Goal: Check status: Check status

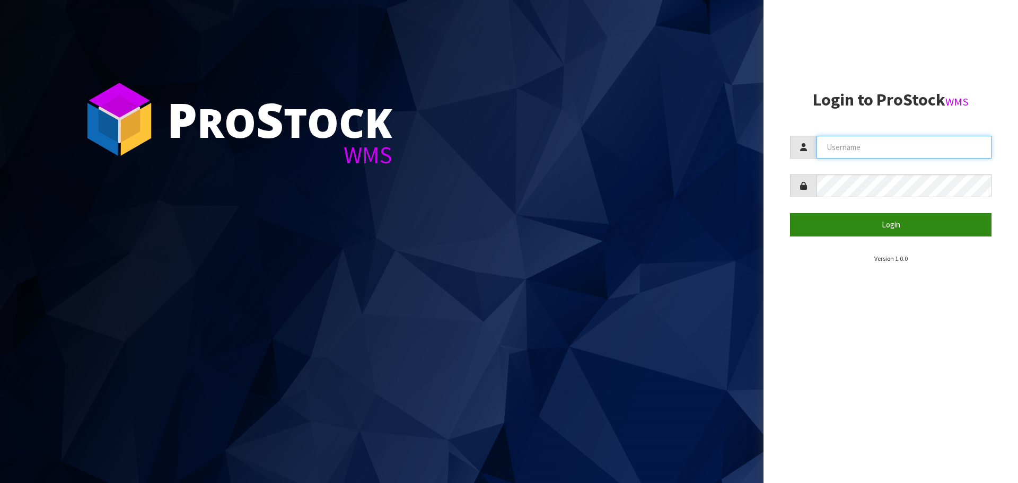
type input "[EMAIL_ADDRESS][DOMAIN_NAME]"
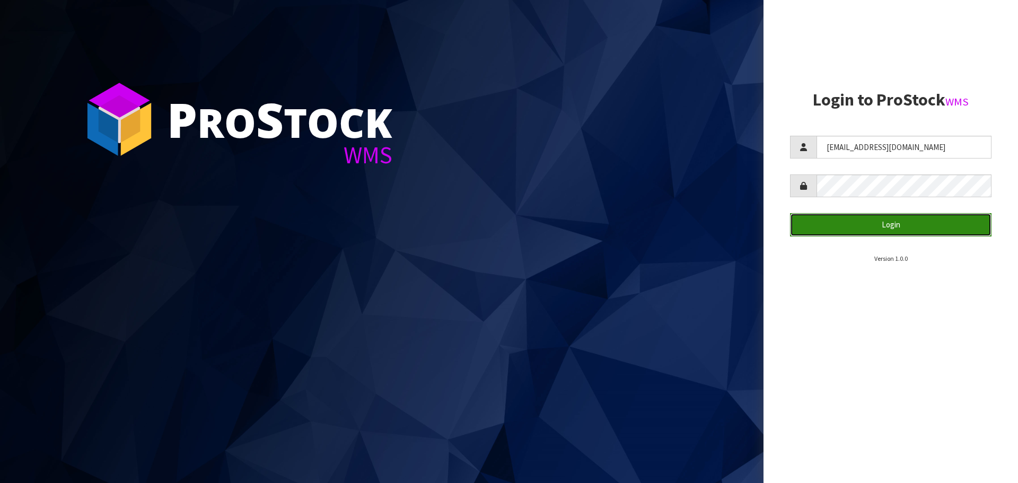
click at [862, 232] on button "Login" at bounding box center [890, 224] width 201 height 23
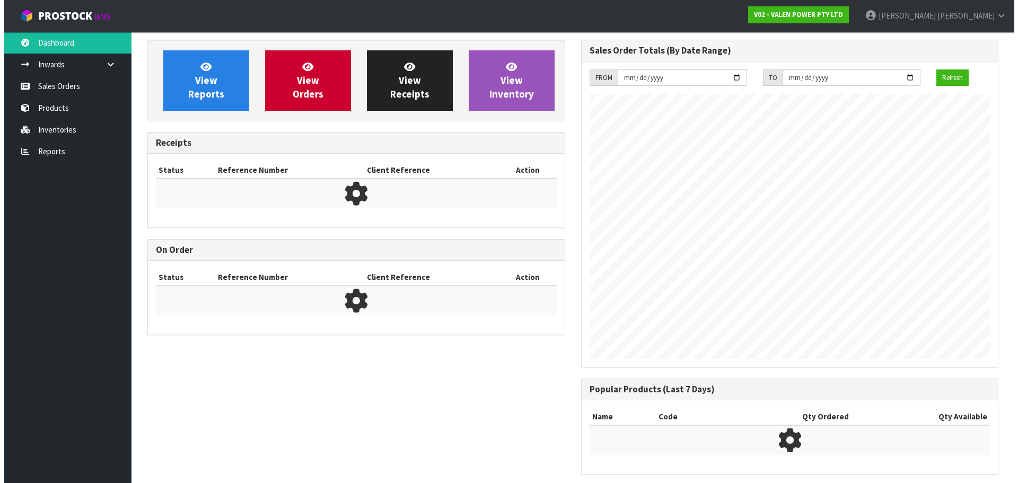
scroll to position [611, 433]
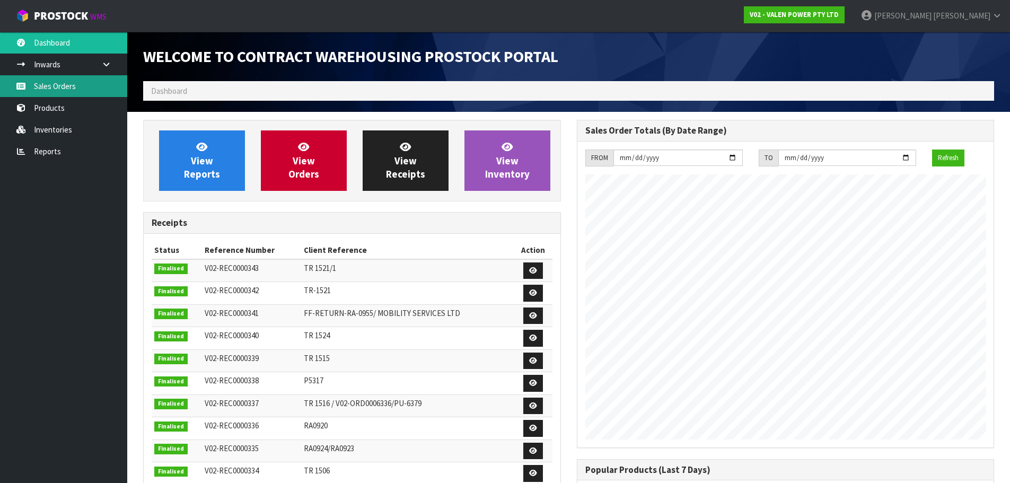
click at [65, 90] on link "Sales Orders" at bounding box center [63, 86] width 127 height 22
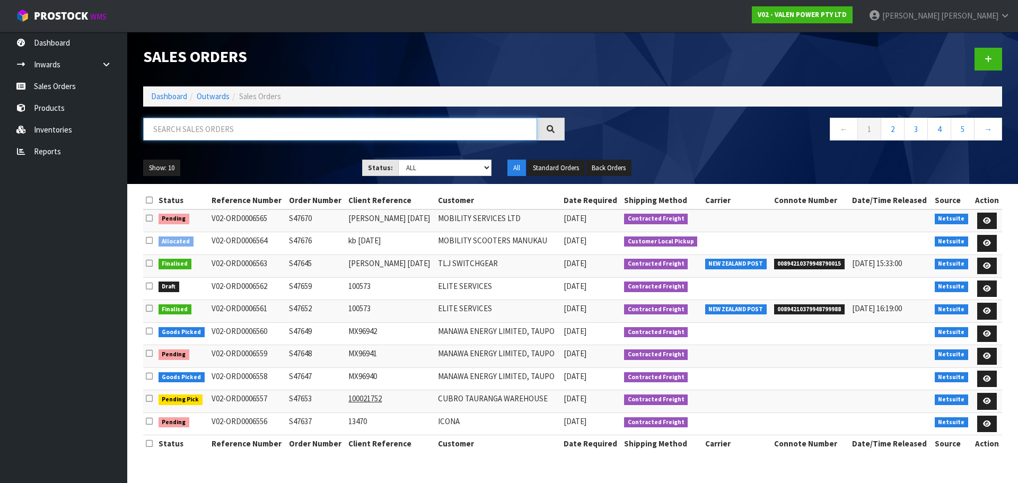
click at [197, 130] on input "text" at bounding box center [340, 129] width 394 height 23
paste input "S47670"
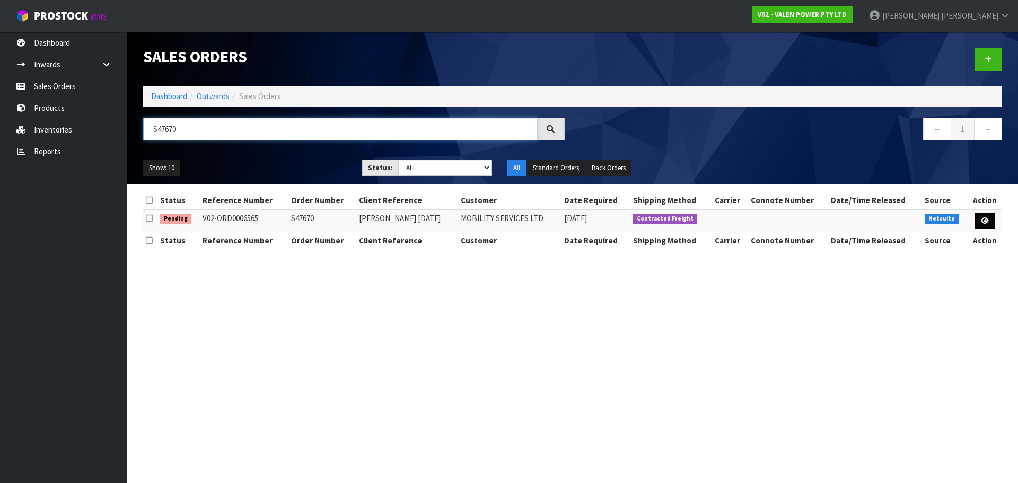
type input "S47670"
click at [988, 222] on icon at bounding box center [985, 220] width 8 height 7
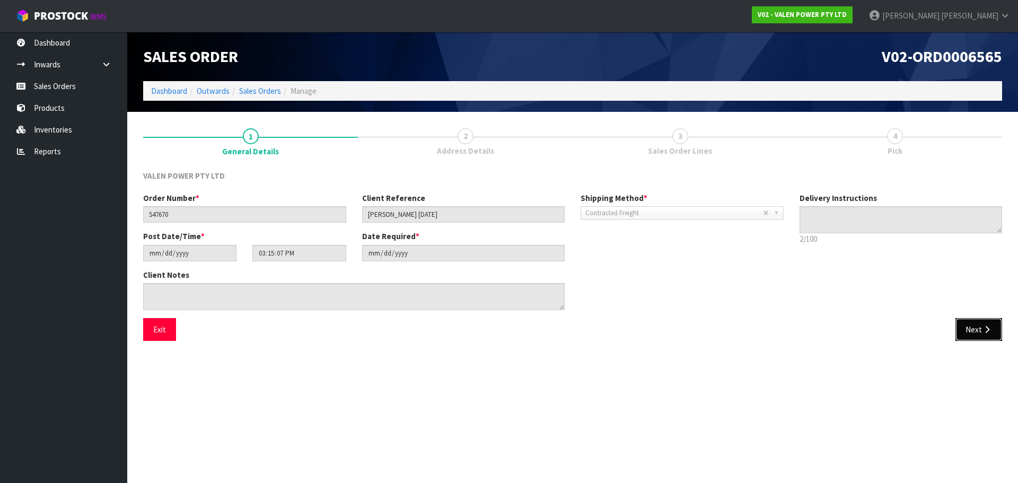
click at [967, 330] on button "Next" at bounding box center [978, 329] width 47 height 23
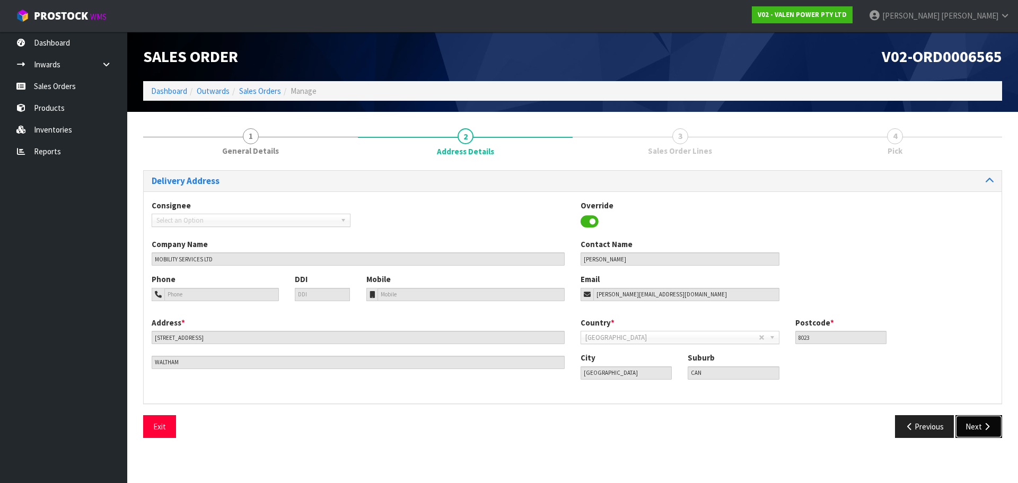
click at [970, 425] on button "Next" at bounding box center [978, 426] width 47 height 23
